Goal: Task Accomplishment & Management: Complete application form

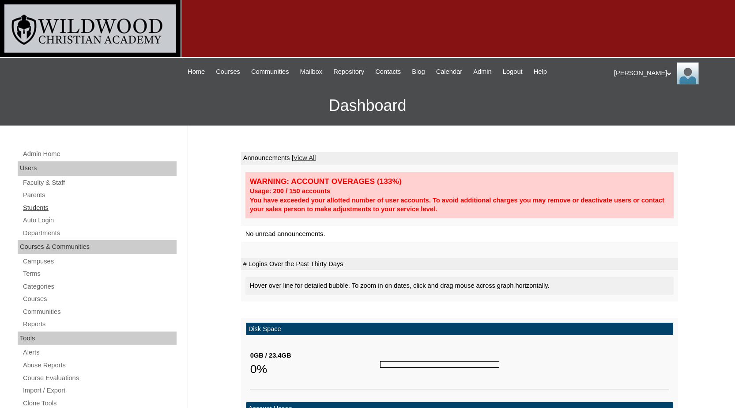
click at [39, 206] on link "Students" at bounding box center [99, 207] width 155 height 11
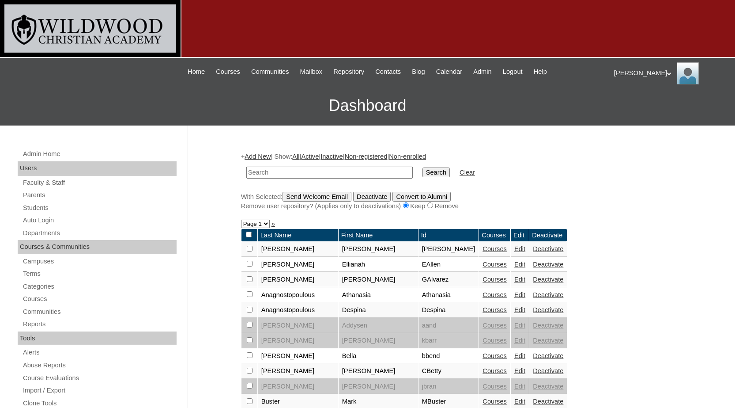
click at [265, 153] on link "Add New" at bounding box center [258, 156] width 26 height 7
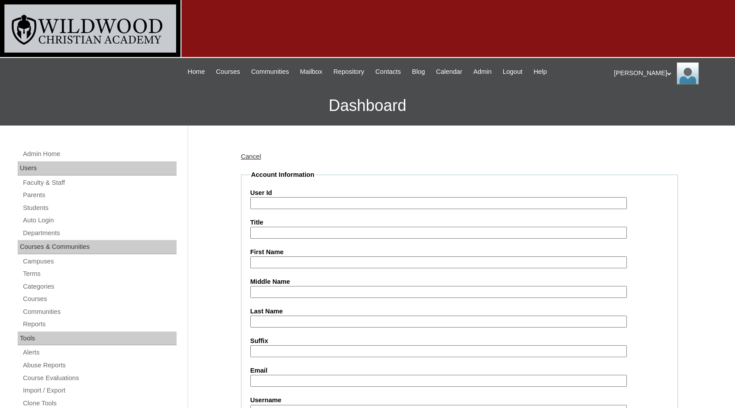
click at [305, 200] on input "User Id" at bounding box center [438, 203] width 377 height 12
type input "DGonzales"
click at [281, 255] on label "First Name" at bounding box center [459, 251] width 419 height 9
click at [281, 256] on input "First Name" at bounding box center [438, 262] width 377 height 12
type input "Davion"
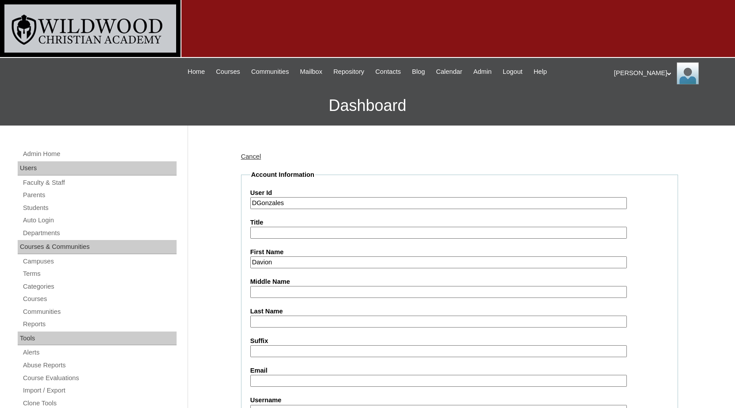
click at [281, 321] on input "Last Name" at bounding box center [438, 321] width 377 height 12
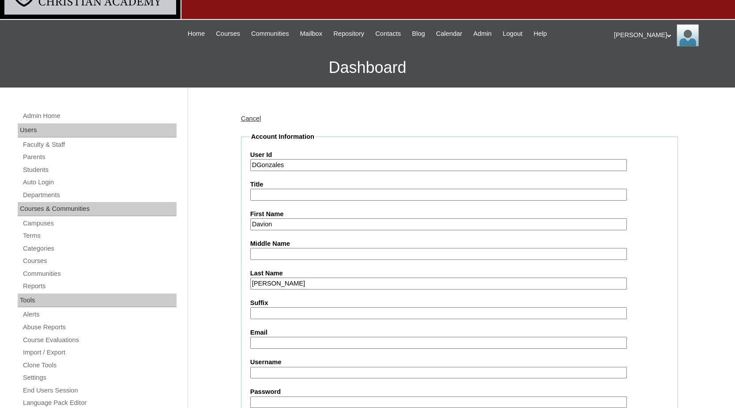
scroll to position [88, 0]
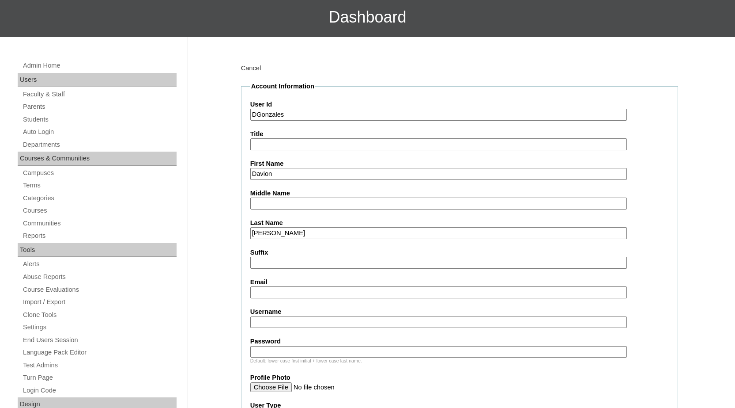
type input "Gonzales"
click at [269, 292] on input "Email" at bounding box center [438, 292] width 377 height 12
type input "D.Gonzales@wildwoodwarriors.com"
drag, startPoint x: 297, startPoint y: 114, endPoint x: 253, endPoint y: 110, distance: 44.8
click at [253, 110] on input "DGonzales" at bounding box center [438, 115] width 377 height 12
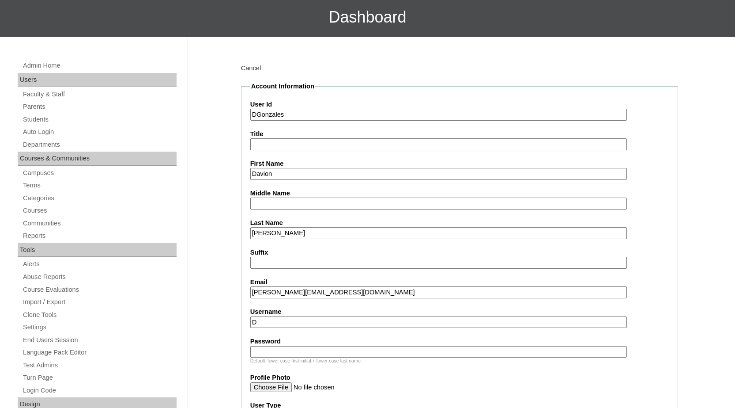
click at [252, 322] on input "D" at bounding box center [438, 322] width 377 height 12
paste input "Gonzales"
type input "DGonzales"
click at [268, 353] on input "Password" at bounding box center [438, 352] width 377 height 12
type input "John 316"
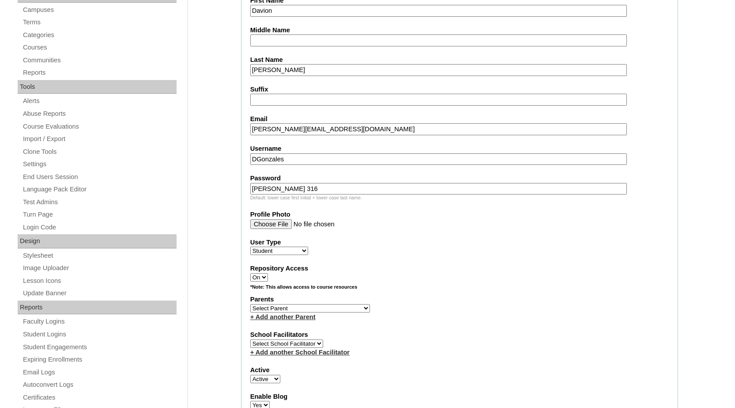
scroll to position [265, 0]
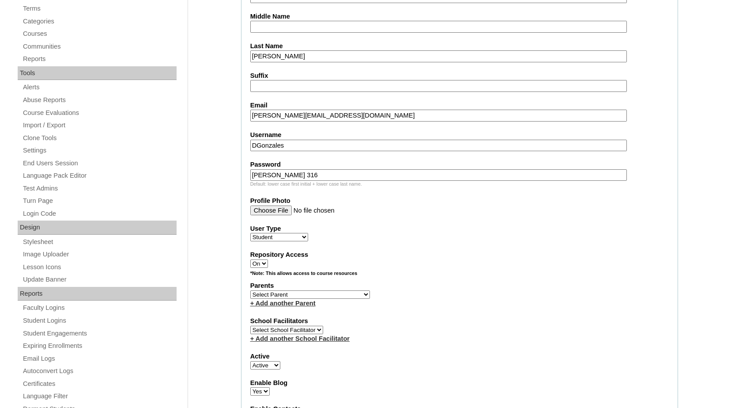
click at [306, 292] on select "Select Parent Barrios, Silvia Bender, Tammy Brandt, Melissa Fowler, Stacie Alle…" at bounding box center [310, 294] width 120 height 8
select select "98575"
click at [250, 290] on select "Select Parent Barrios, Silvia Bender, Tammy Brandt, Melissa Fowler, Stacie Alle…" at bounding box center [310, 294] width 120 height 8
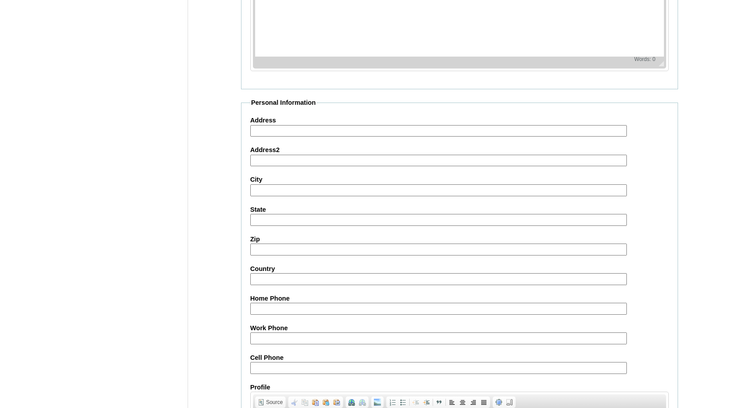
scroll to position [961, 0]
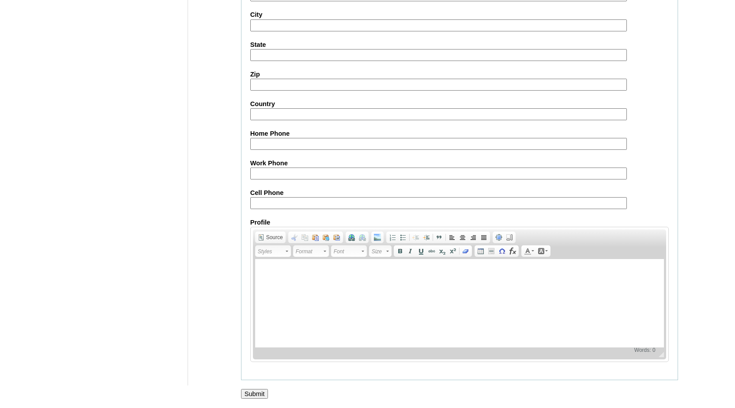
click at [243, 394] on input "Submit" at bounding box center [254, 394] width 27 height 10
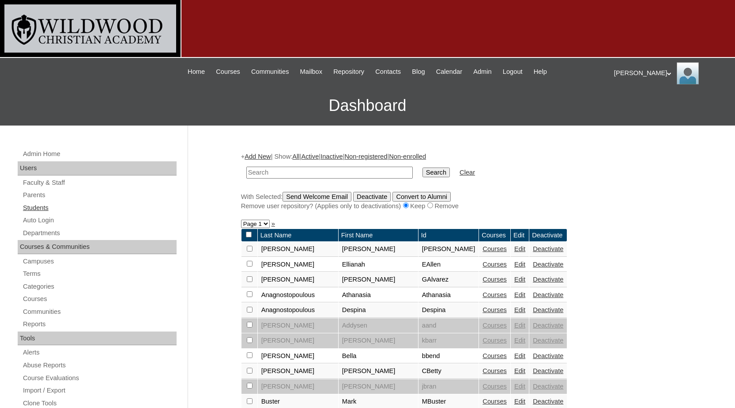
click at [34, 209] on link "Students" at bounding box center [99, 207] width 155 height 11
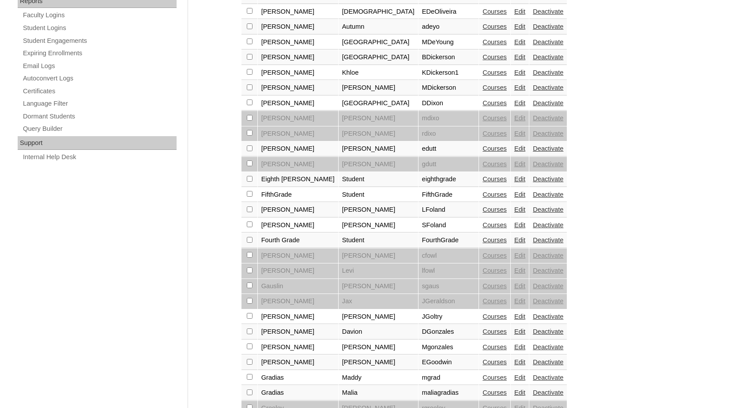
scroll to position [574, 0]
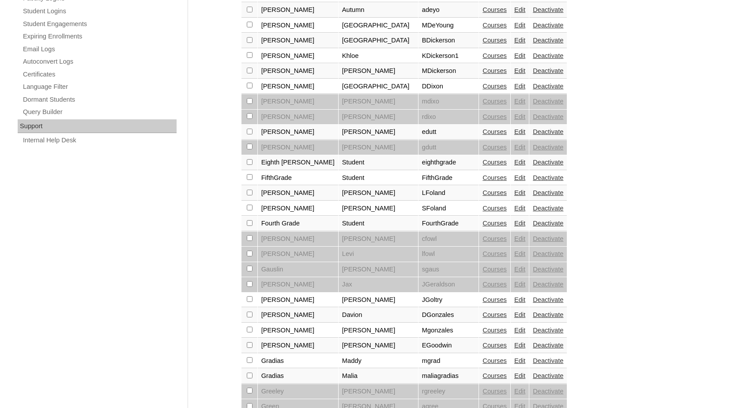
click at [483, 313] on link "Courses" at bounding box center [495, 314] width 24 height 7
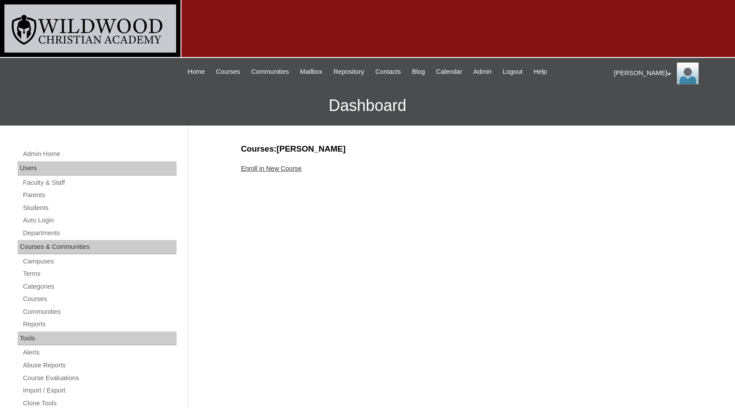
click at [298, 169] on link "Enroll in New Course" at bounding box center [271, 168] width 61 height 7
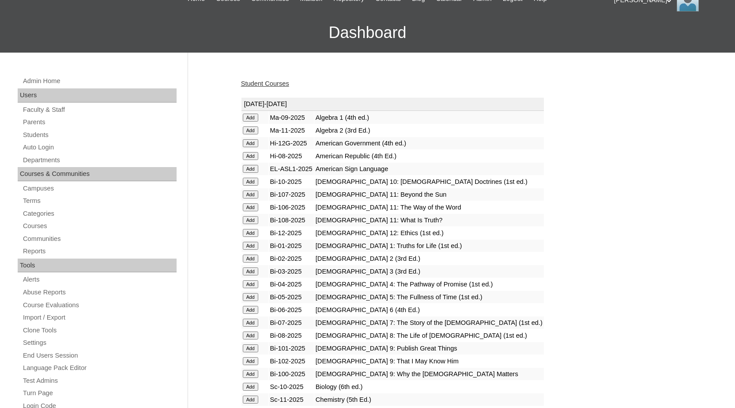
scroll to position [88, 0]
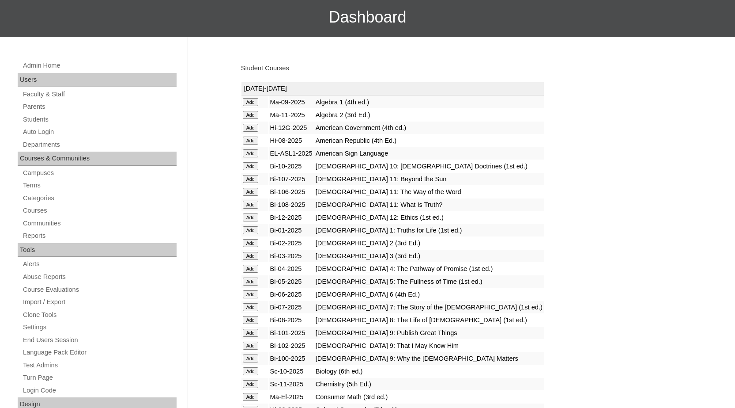
click at [256, 106] on input "Add" at bounding box center [250, 102] width 15 height 8
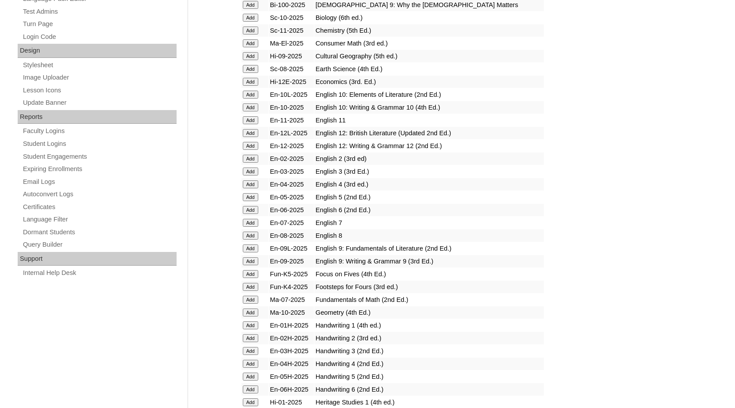
scroll to position [486, 0]
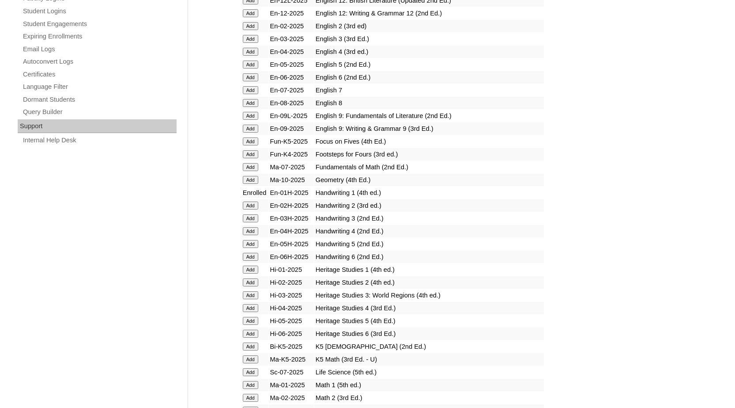
scroll to position [618, 0]
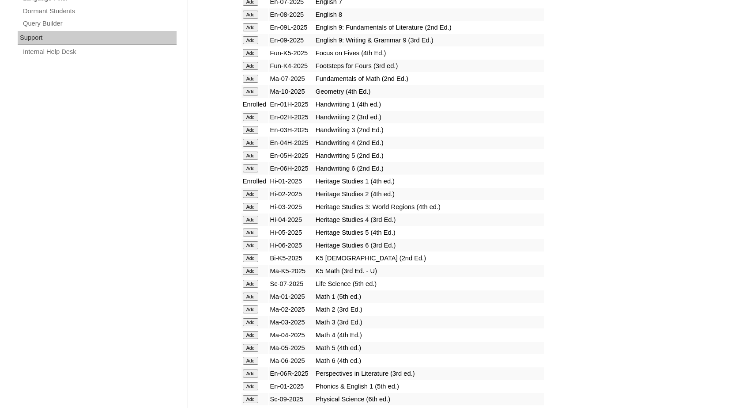
scroll to position [707, 0]
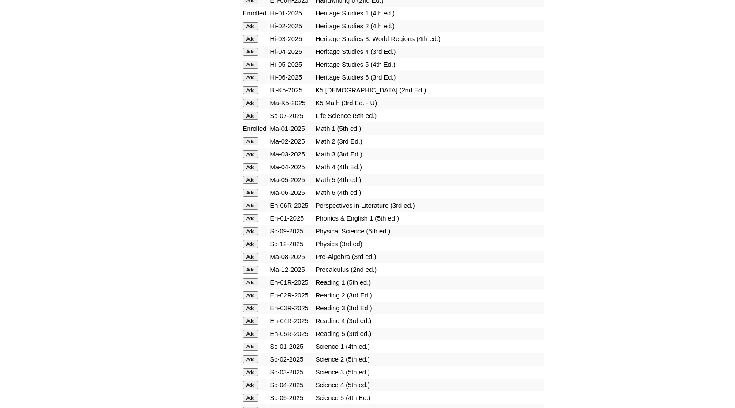
scroll to position [839, 0]
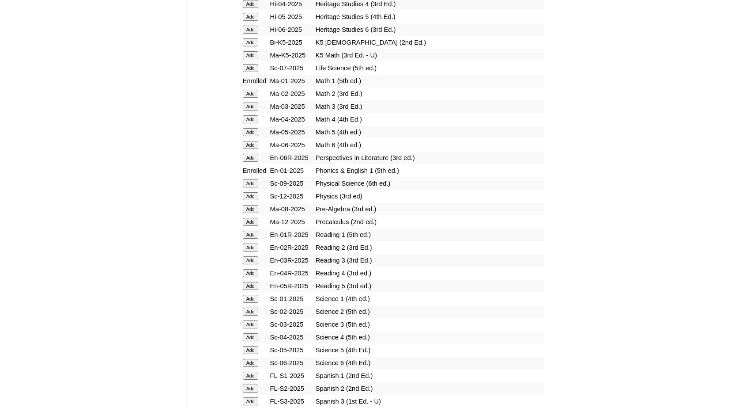
scroll to position [883, 0]
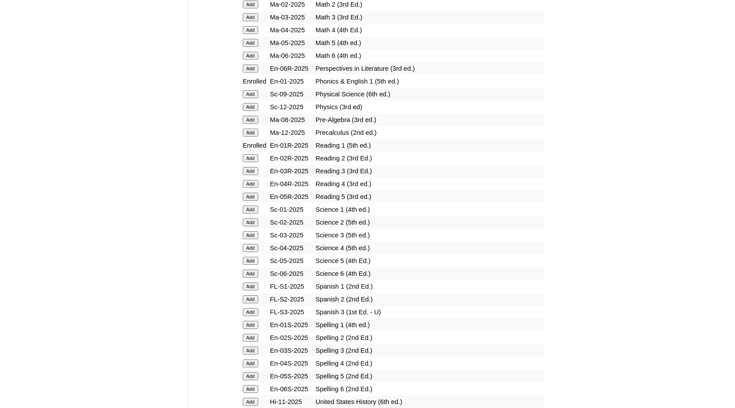
scroll to position [1016, 0]
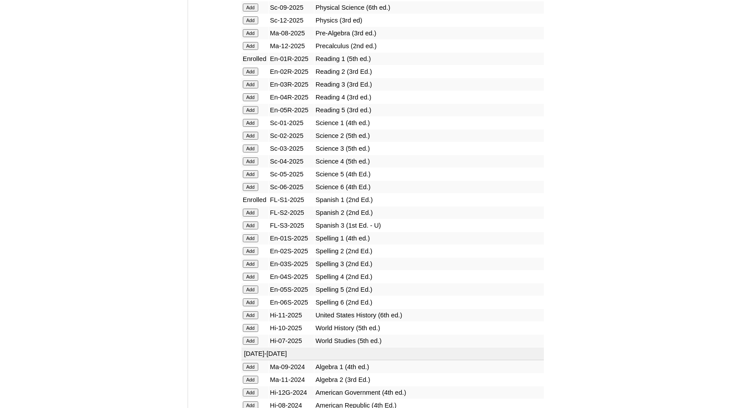
scroll to position [1060, 0]
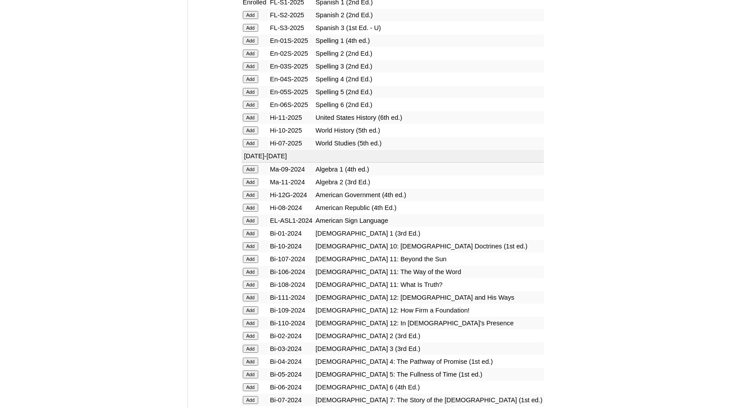
scroll to position [1237, 0]
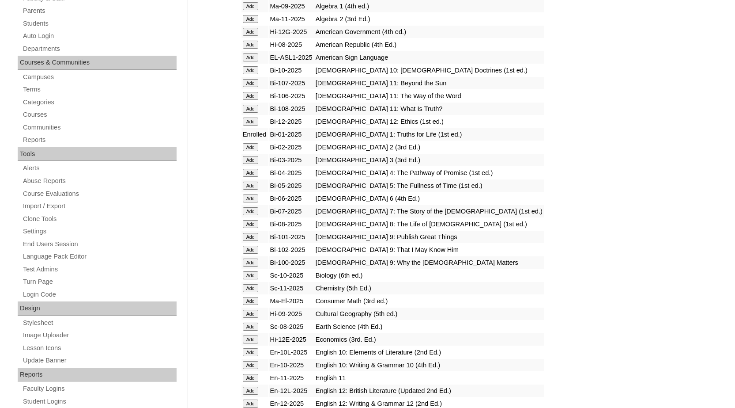
scroll to position [44, 0]
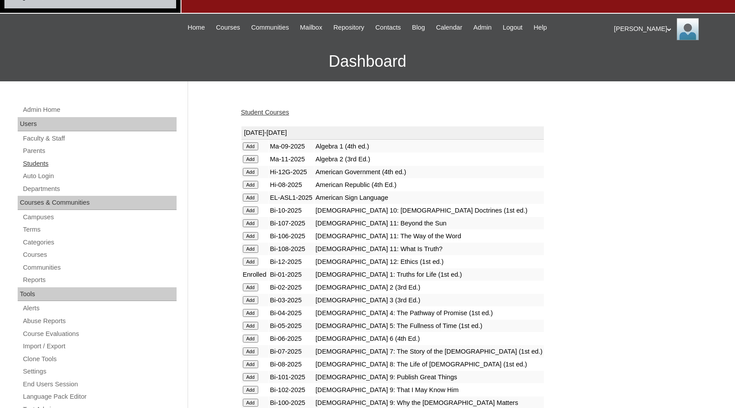
click at [44, 163] on link "Students" at bounding box center [99, 163] width 155 height 11
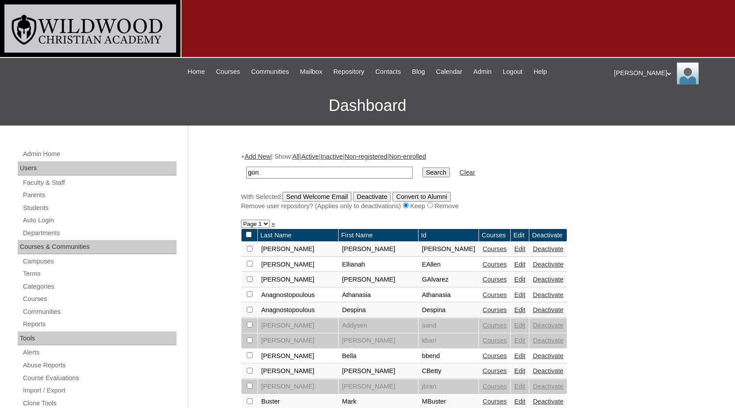
type input "gon"
click at [423, 167] on input "Search" at bounding box center [436, 172] width 27 height 10
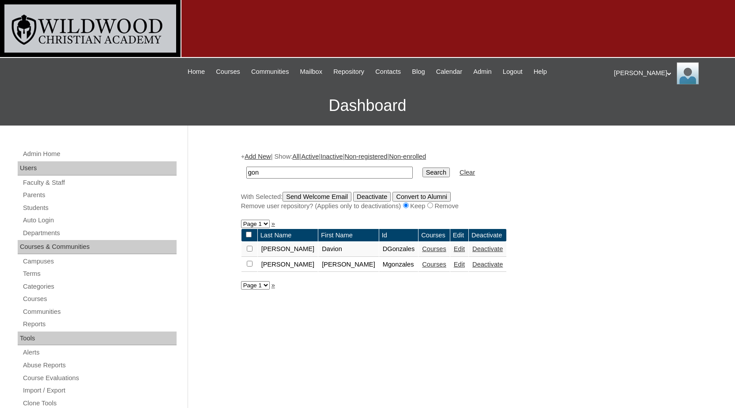
click at [422, 250] on link "Courses" at bounding box center [434, 248] width 24 height 7
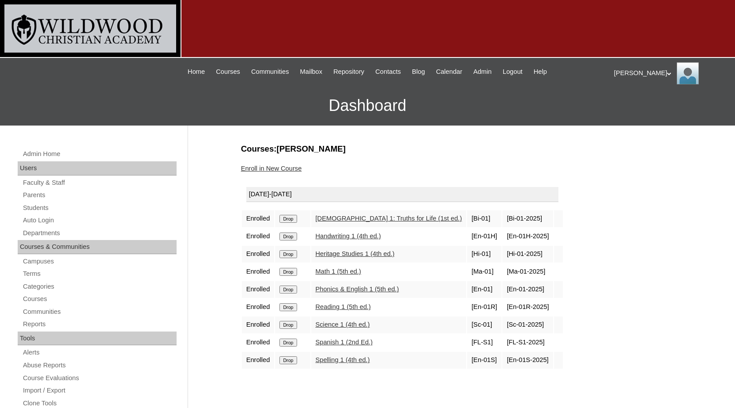
click at [290, 223] on input "Drop" at bounding box center [288, 219] width 17 height 8
click at [35, 205] on link "Students" at bounding box center [99, 207] width 155 height 11
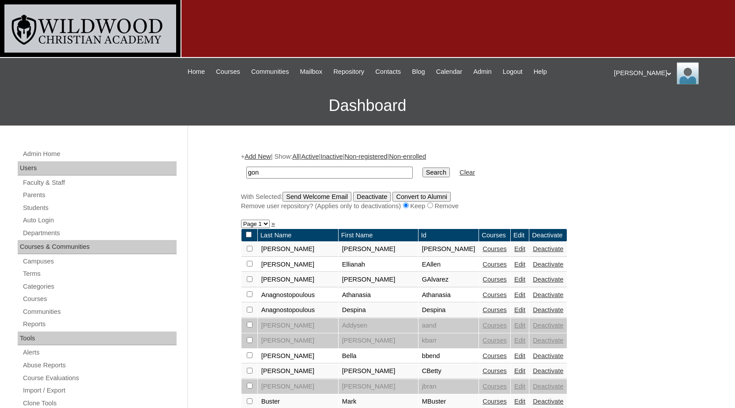
type input "gon"
click at [423, 167] on input "Search" at bounding box center [436, 172] width 27 height 10
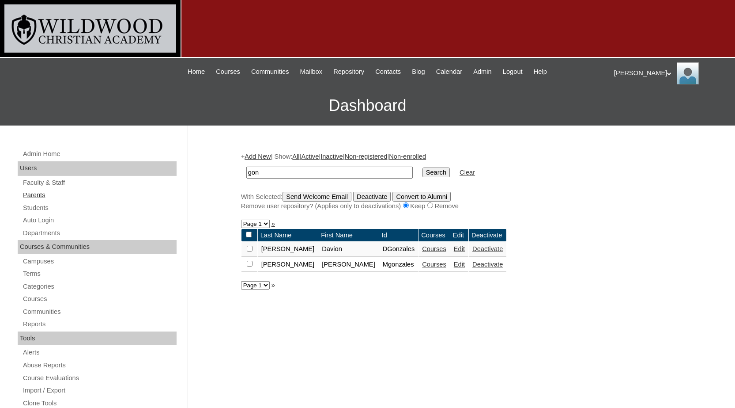
click at [35, 194] on link "Parents" at bounding box center [99, 195] width 155 height 11
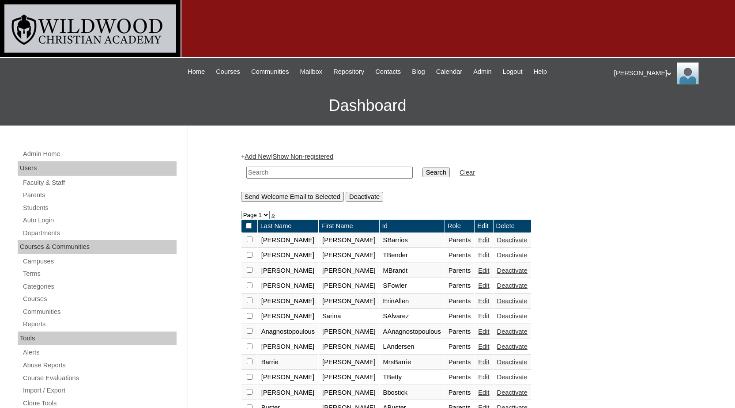
click at [261, 155] on link "Add New" at bounding box center [258, 156] width 26 height 7
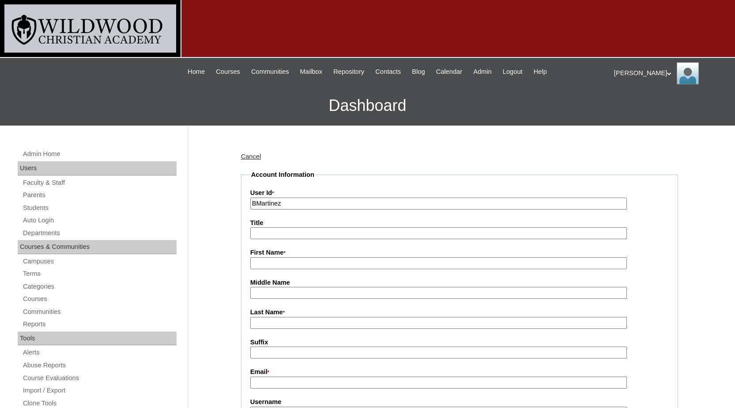
type input "BMartinez"
click at [314, 262] on input "First Name *" at bounding box center [438, 263] width 377 height 12
type input "Beverly"
type input "Martinez"
click at [281, 387] on input "Email *" at bounding box center [438, 382] width 377 height 12
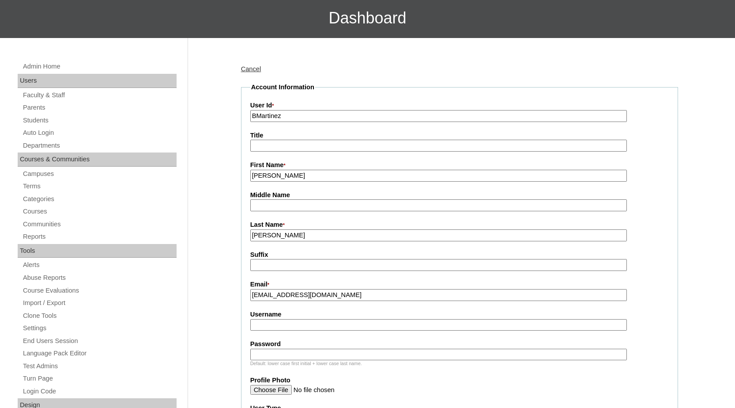
scroll to position [88, 0]
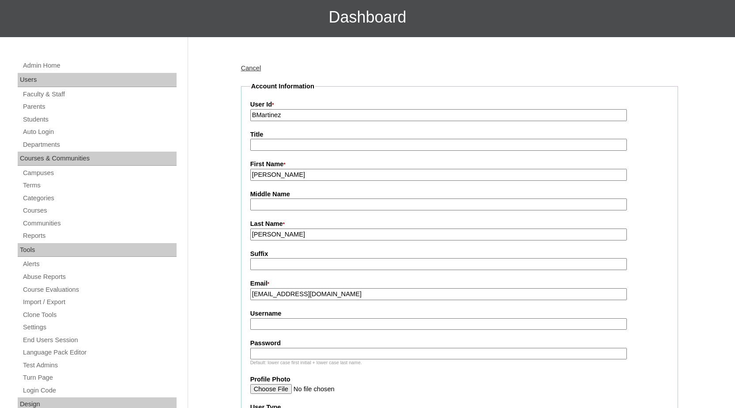
type input "beltbeverly8@gmail.com"
click at [287, 324] on input "Username" at bounding box center [438, 324] width 377 height 12
type input "BMartinez"
click at [290, 354] on input "Password" at bounding box center [438, 354] width 377 height 12
type input "John316"
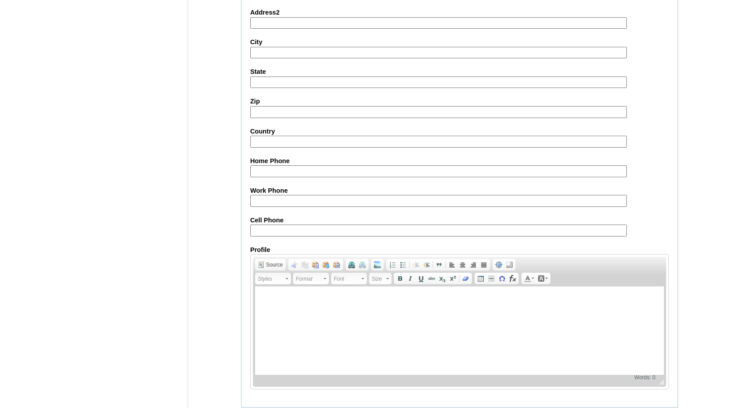
scroll to position [810, 0]
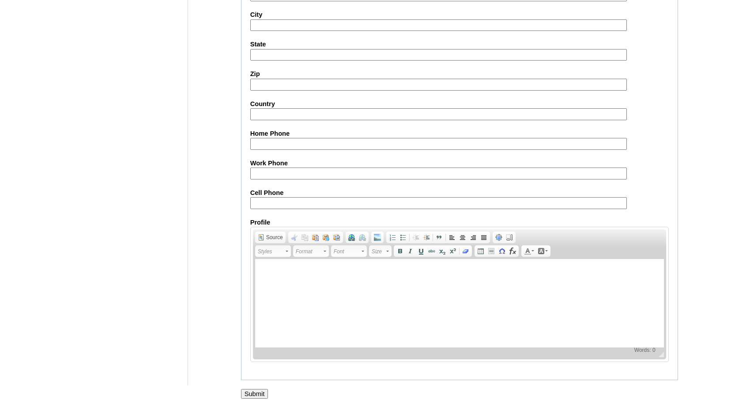
click at [261, 390] on input "Submit" at bounding box center [254, 394] width 27 height 10
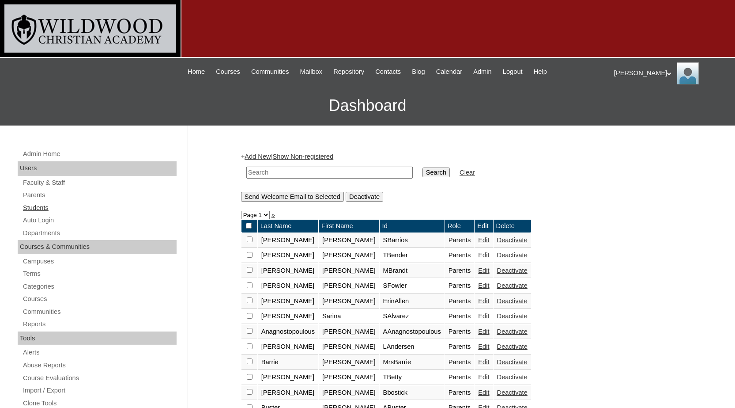
click at [42, 209] on link "Students" at bounding box center [99, 207] width 155 height 11
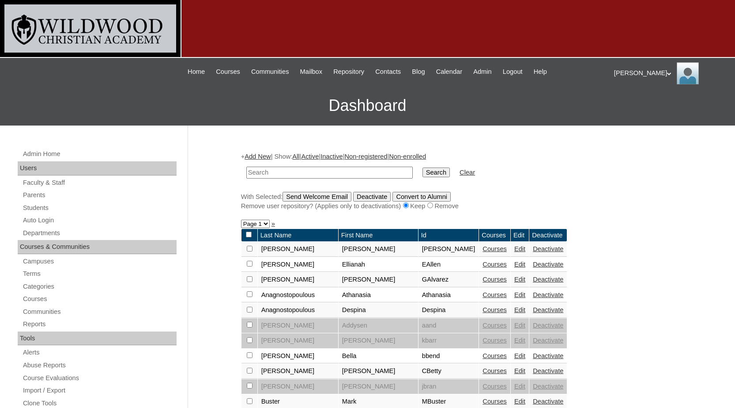
drag, startPoint x: 0, startPoint y: 0, endPoint x: 258, endPoint y: 156, distance: 301.3
click at [258, 156] on link "Add New" at bounding box center [258, 156] width 26 height 7
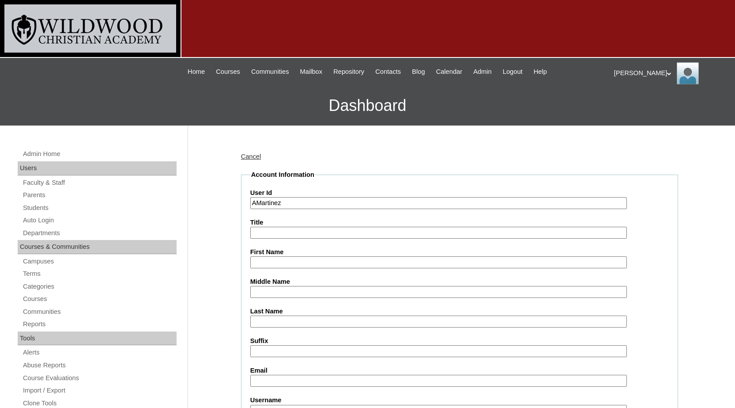
type input "AMartinez"
click at [289, 260] on input "First Name" at bounding box center [438, 262] width 377 height 12
type input "Adalyn"
click at [286, 314] on label "Last Name" at bounding box center [459, 311] width 419 height 9
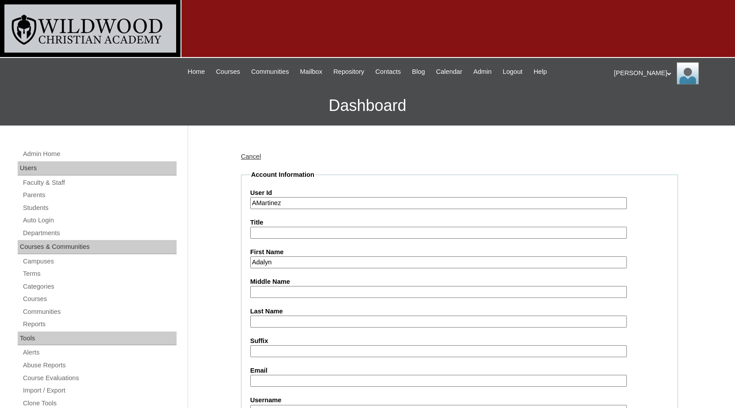
click at [286, 315] on input "Last Name" at bounding box center [438, 321] width 377 height 12
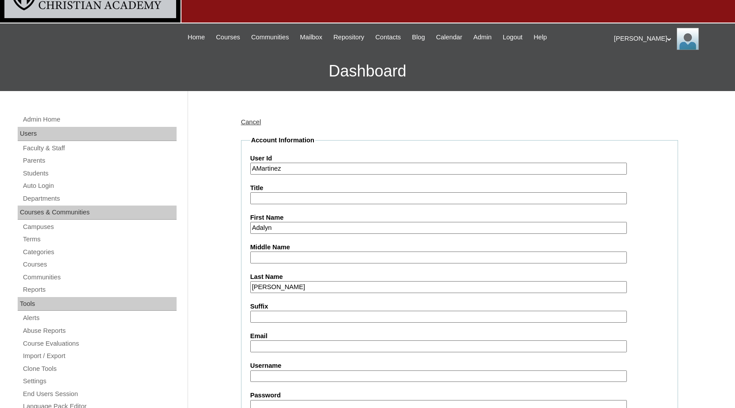
scroll to position [88, 0]
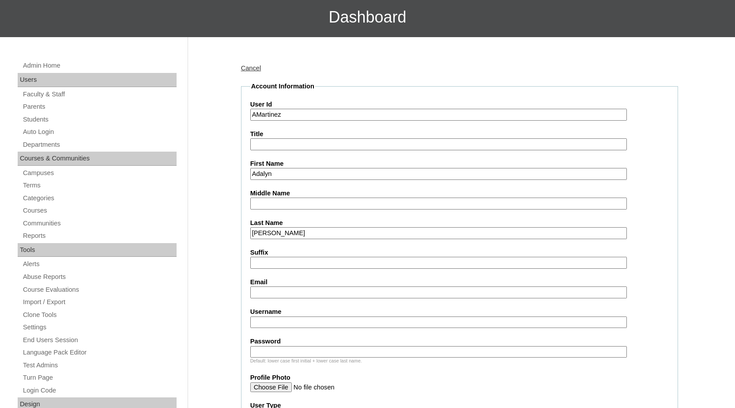
type input "[PERSON_NAME]"
click at [291, 289] on input "Email" at bounding box center [438, 292] width 377 height 12
type input "A.Martinez@wildwoodwarriors.com"
type input "AMartinez"
type input "John316"
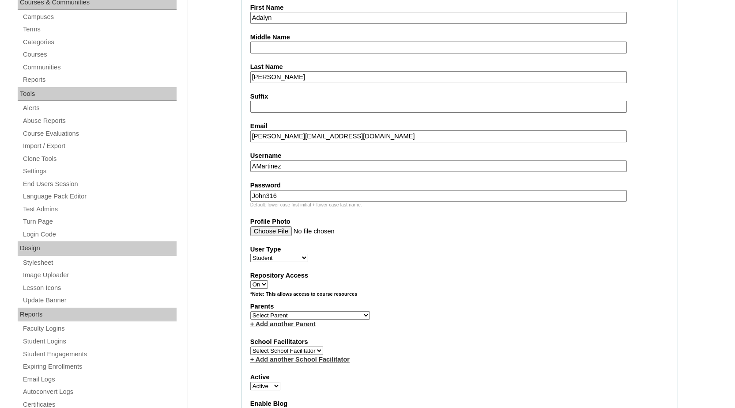
scroll to position [265, 0]
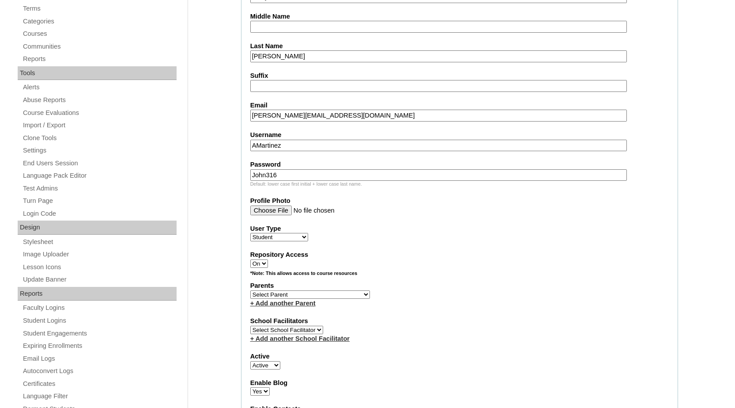
click at [296, 292] on select "Select Parent Barrios, Silvia Bender, Tammy Brandt, Melissa Fowler, Stacie Alle…" at bounding box center [310, 294] width 120 height 8
select select "98614"
click at [250, 290] on select "Select Parent Barrios, Silvia Bender, Tammy Brandt, Melissa Fowler, Stacie Alle…" at bounding box center [310, 294] width 120 height 8
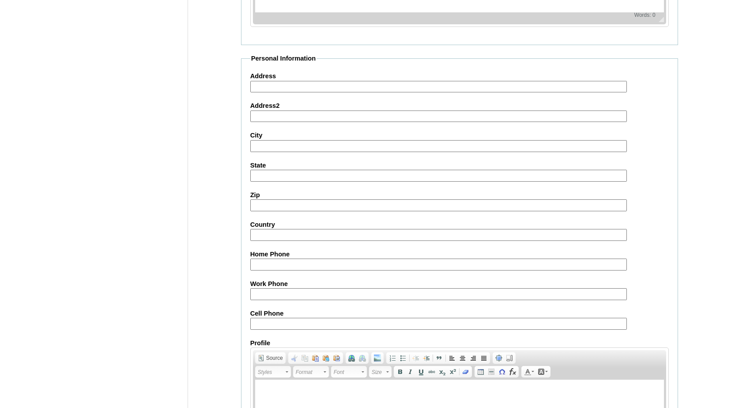
scroll to position [961, 0]
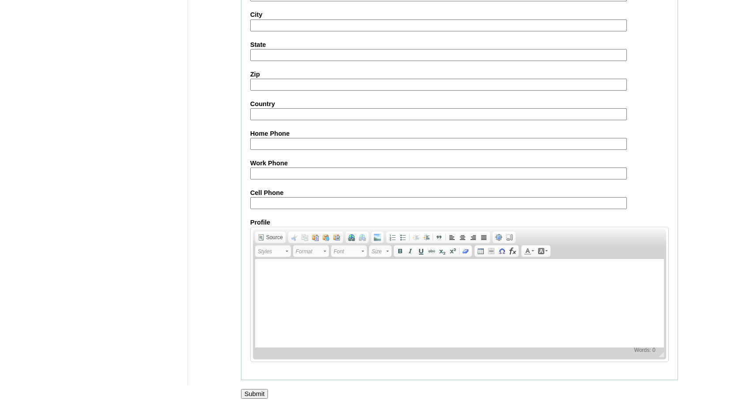
click at [254, 392] on input "Submit" at bounding box center [254, 394] width 27 height 10
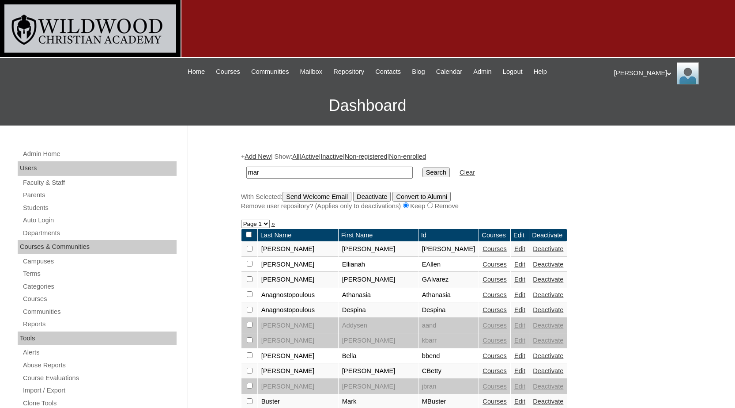
type input "mar"
click at [423, 167] on input "Search" at bounding box center [436, 172] width 27 height 10
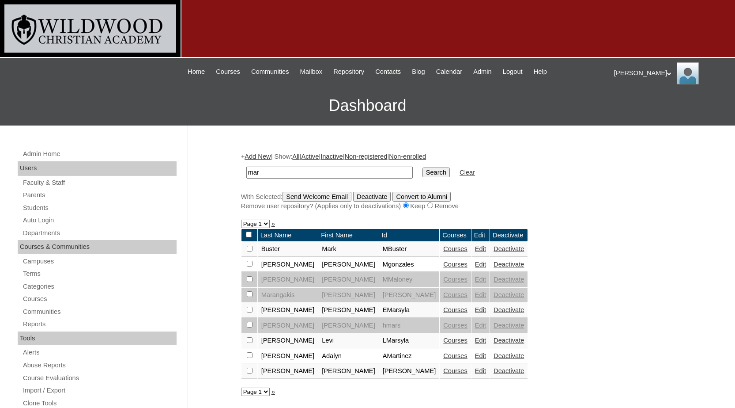
click at [444, 357] on link "Courses" at bounding box center [456, 355] width 24 height 7
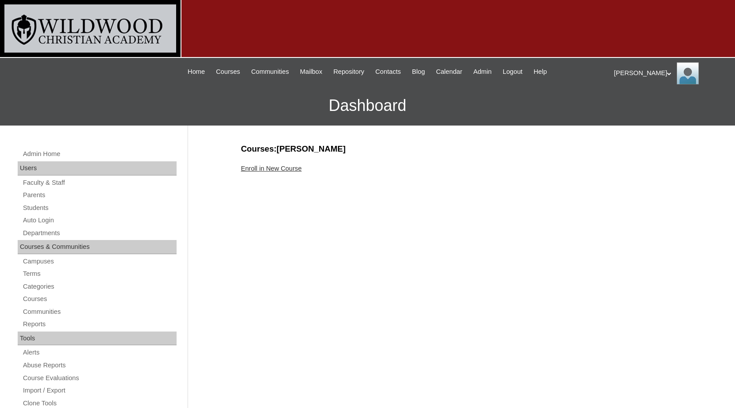
click at [295, 169] on link "Enroll in New Course" at bounding box center [271, 168] width 61 height 7
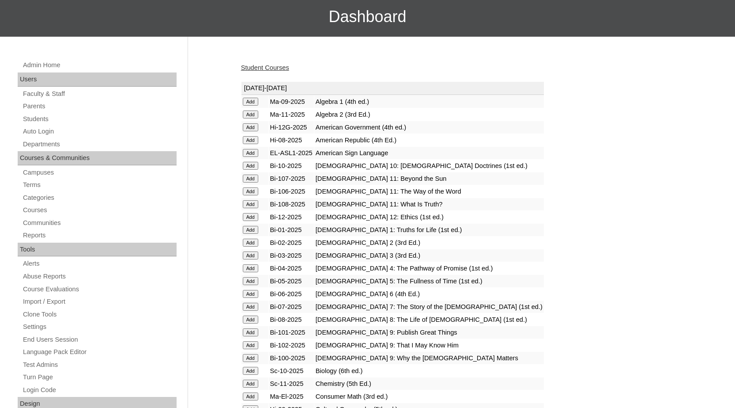
scroll to position [133, 0]
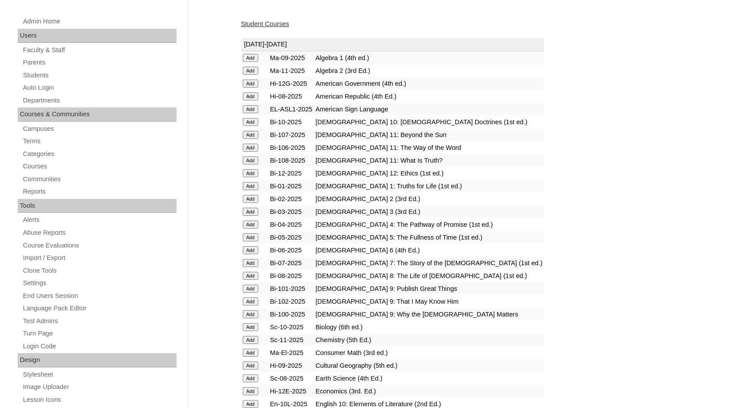
click at [254, 62] on input "Add" at bounding box center [250, 58] width 15 height 8
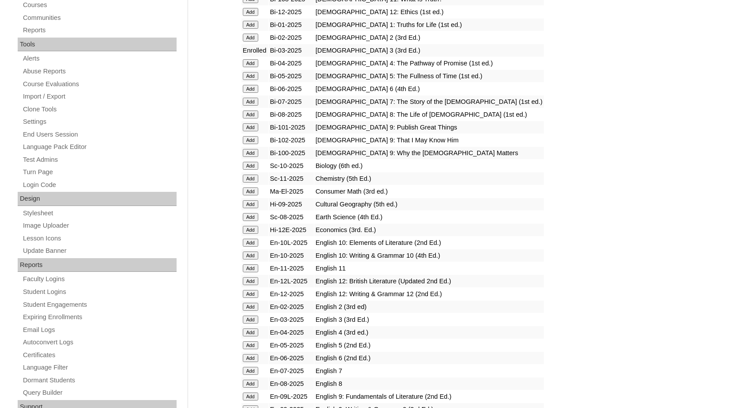
scroll to position [353, 0]
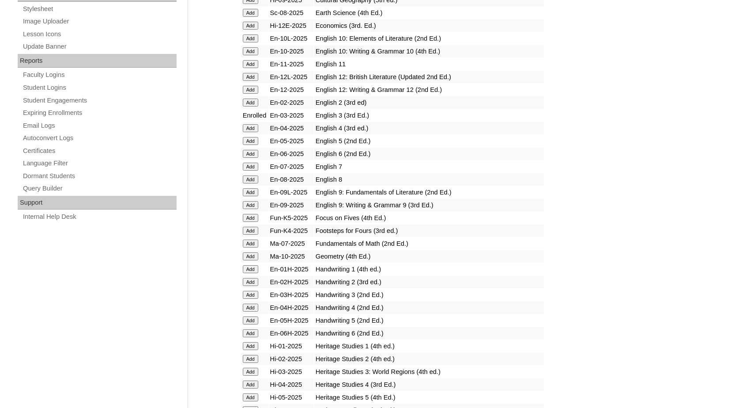
scroll to position [530, 0]
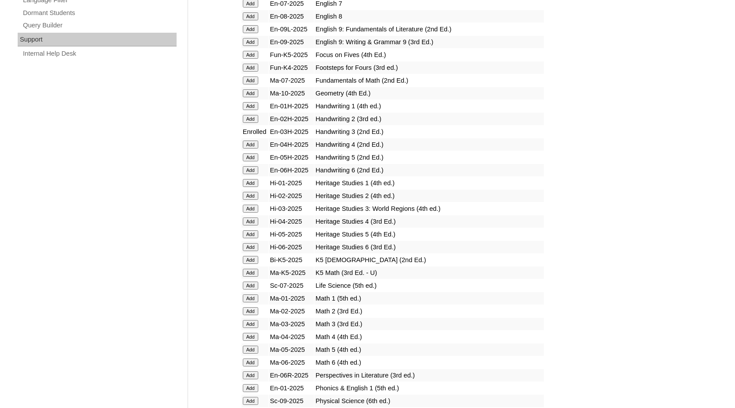
scroll to position [663, 0]
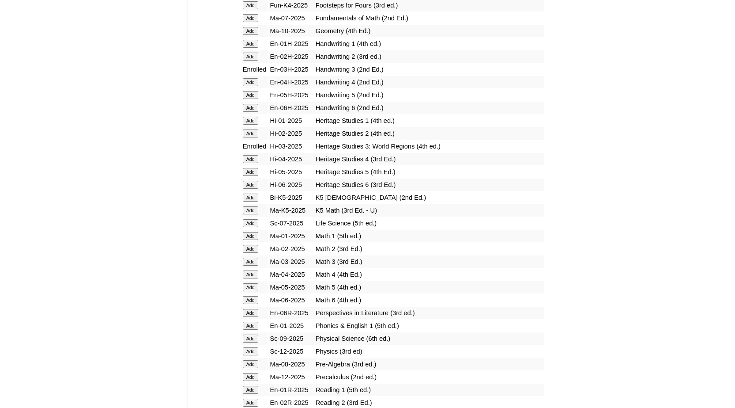
scroll to position [751, 0]
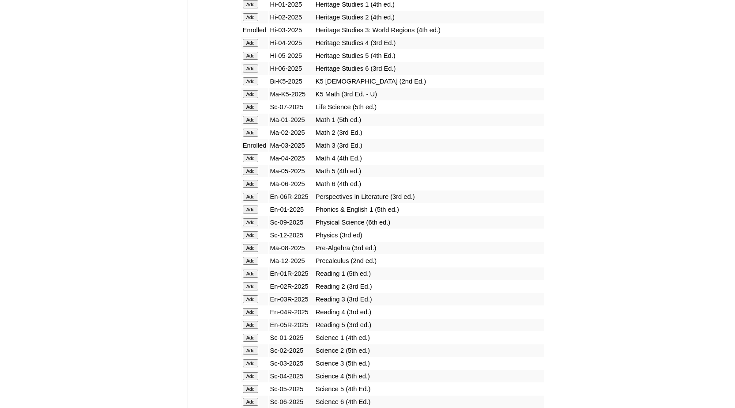
scroll to position [883, 0]
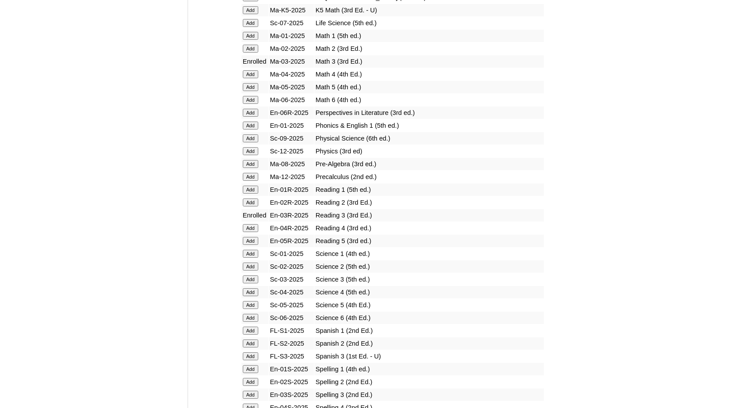
scroll to position [928, 0]
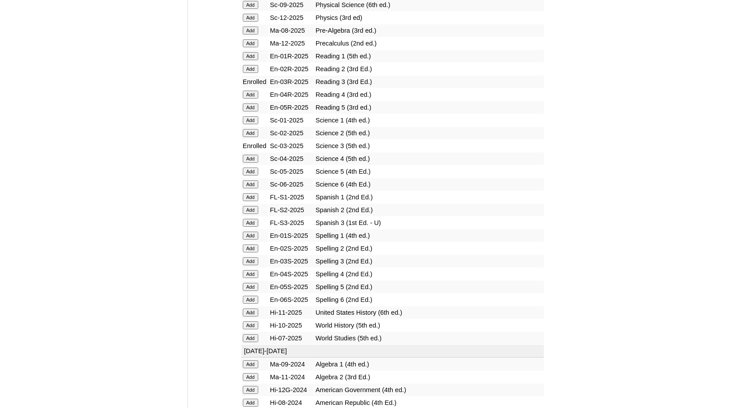
scroll to position [1060, 0]
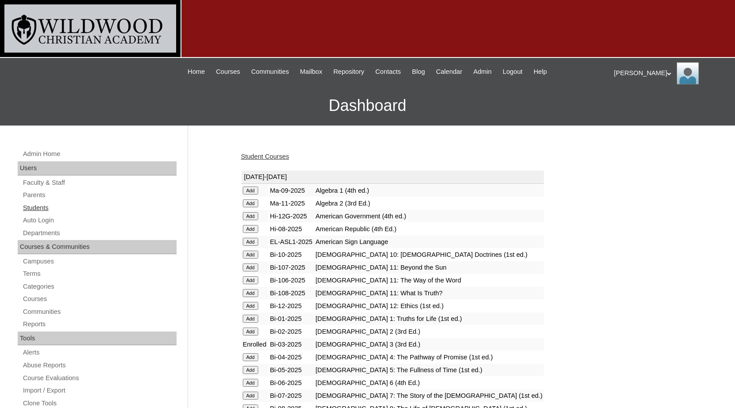
click at [47, 207] on link "Students" at bounding box center [99, 207] width 155 height 11
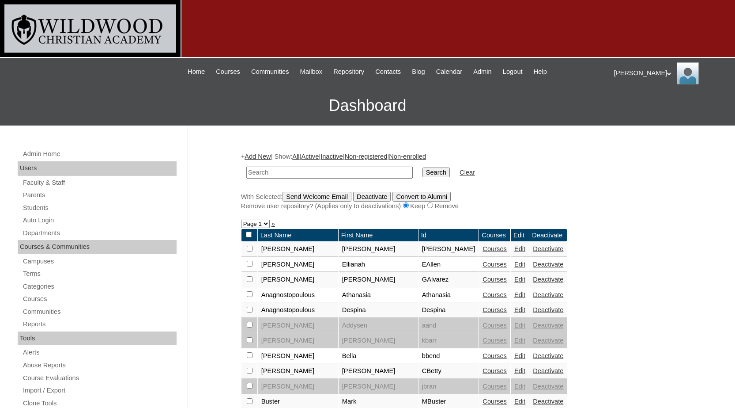
click at [278, 166] on td at bounding box center [329, 172] width 175 height 21
click at [279, 173] on input "text" at bounding box center [329, 173] width 167 height 12
type input "mar"
click at [423, 167] on input "Search" at bounding box center [436, 172] width 27 height 10
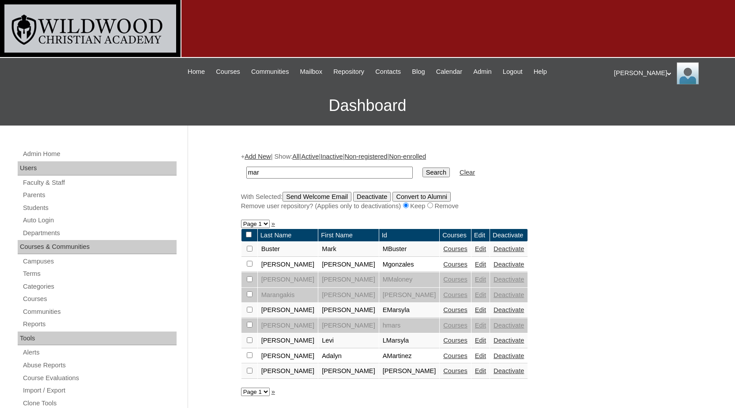
click at [444, 355] on link "Courses" at bounding box center [456, 355] width 24 height 7
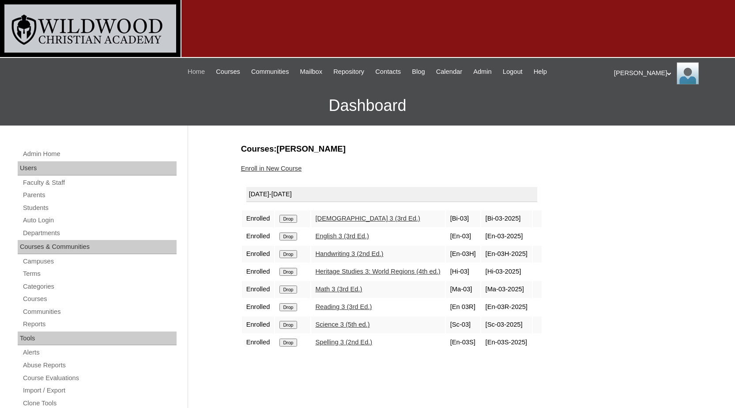
click at [188, 72] on span "Home" at bounding box center [196, 72] width 17 height 10
